Goal: Task Accomplishment & Management: Manage account settings

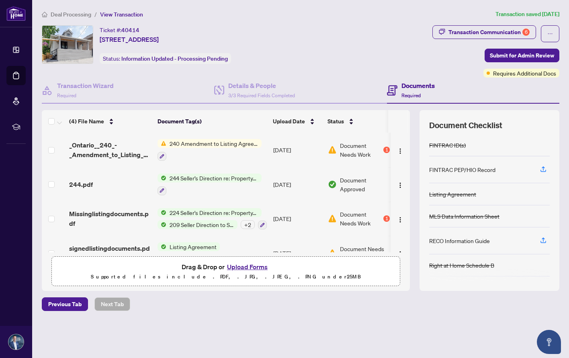
click at [199, 145] on span "240 Amendment to Listing Agreement - Authority to Offer for Sale Price Change/E…" at bounding box center [213, 143] width 95 height 9
click at [385, 149] on div "1" at bounding box center [386, 150] width 6 height 6
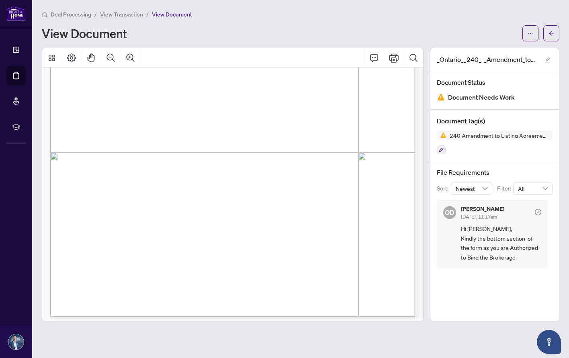
scroll to position [235, 0]
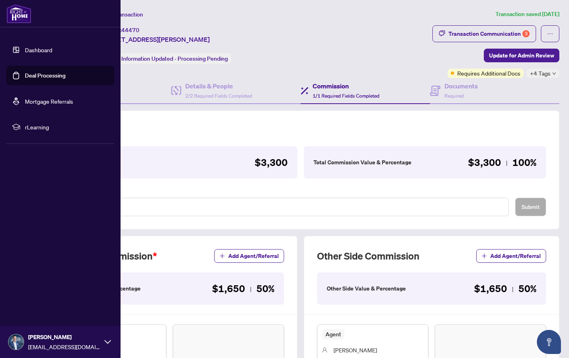
click at [42, 74] on link "Deal Processing" at bounding box center [45, 75] width 41 height 7
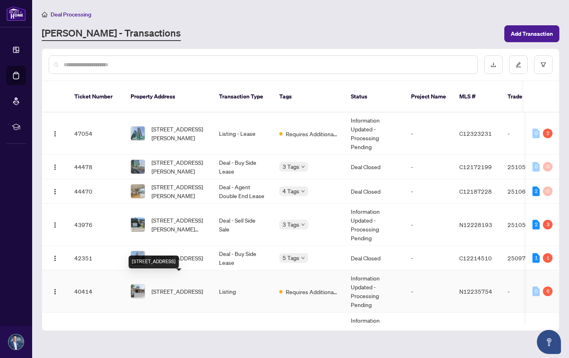
click at [160, 287] on span "[STREET_ADDRESS]" at bounding box center [176, 291] width 51 height 9
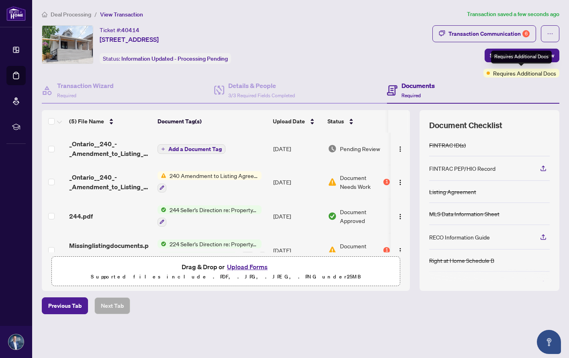
click at [493, 57] on div "Requires Additional Docs" at bounding box center [521, 57] width 61 height 13
click at [505, 53] on span "Submit for Admin Review" at bounding box center [522, 55] width 64 height 13
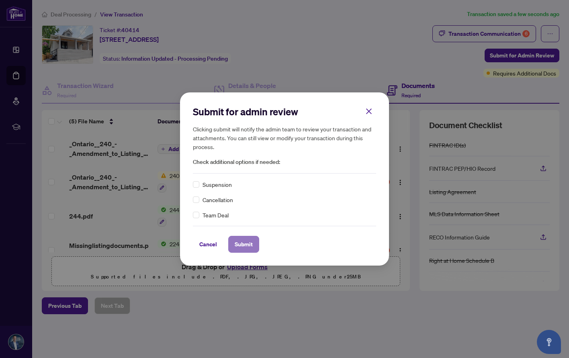
click at [244, 245] on span "Submit" at bounding box center [244, 244] width 18 height 13
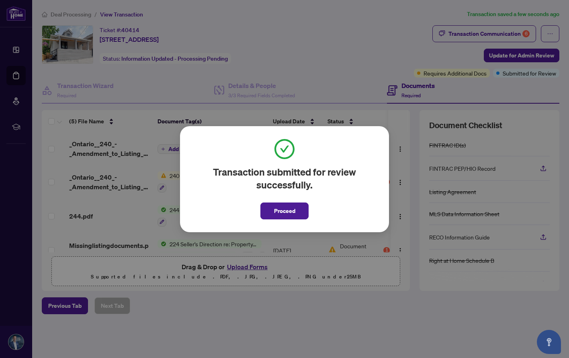
click at [325, 65] on div "Transaction submitted for review successfully. Proceed Cancel OK" at bounding box center [284, 179] width 569 height 358
